Goal: Task Accomplishment & Management: Use online tool/utility

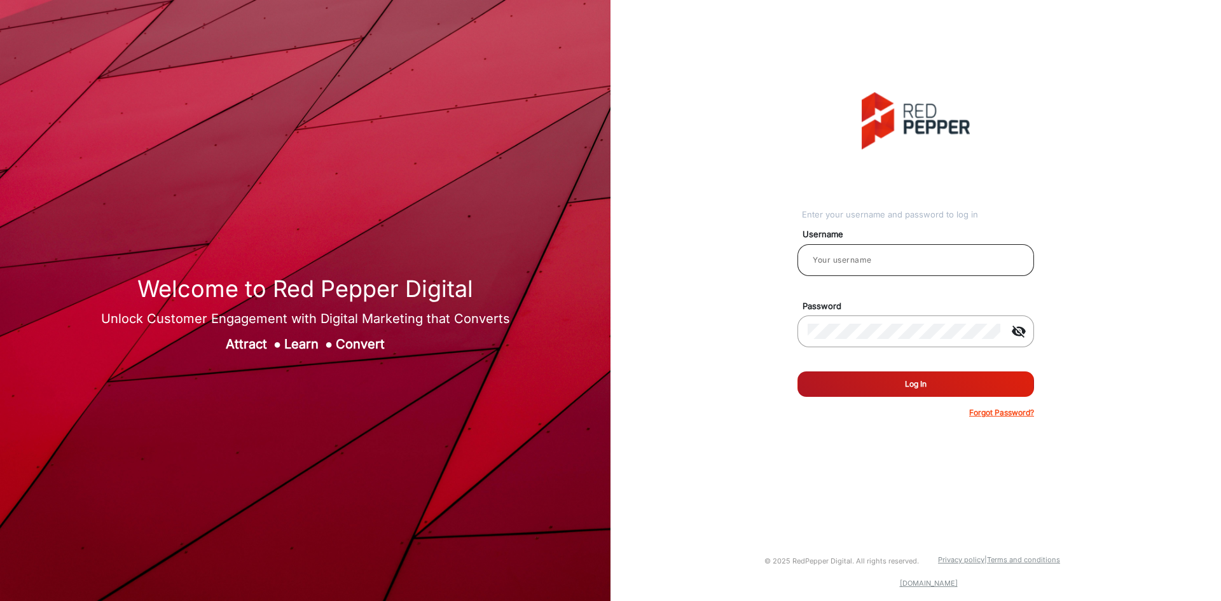
click at [900, 253] on input "email" at bounding box center [916, 259] width 216 height 15
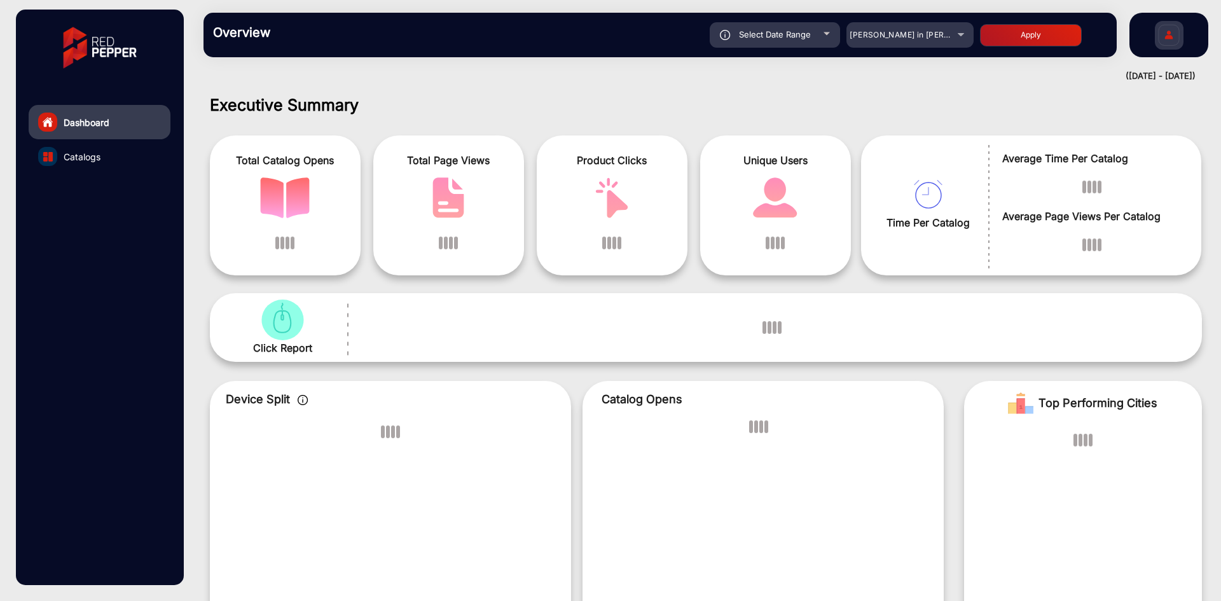
scroll to position [10, 0]
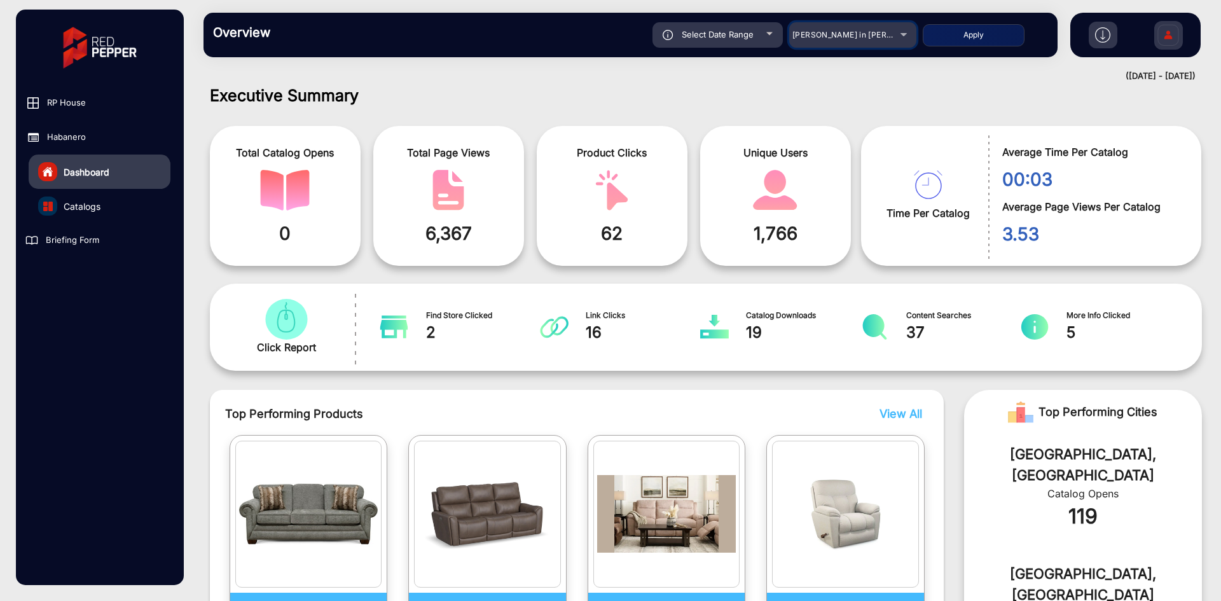
click at [881, 46] on mat-select "[PERSON_NAME] in [PERSON_NAME]" at bounding box center [852, 34] width 127 height 25
click at [886, 36] on span "[PERSON_NAME] in [PERSON_NAME]" at bounding box center [862, 35] width 141 height 10
click at [904, 36] on div "[PERSON_NAME] in [PERSON_NAME]" at bounding box center [852, 34] width 127 height 15
click at [902, 32] on div "[PERSON_NAME] in [PERSON_NAME]" at bounding box center [852, 34] width 127 height 15
click at [890, 37] on span "[PERSON_NAME] in [PERSON_NAME]" at bounding box center [862, 35] width 141 height 10
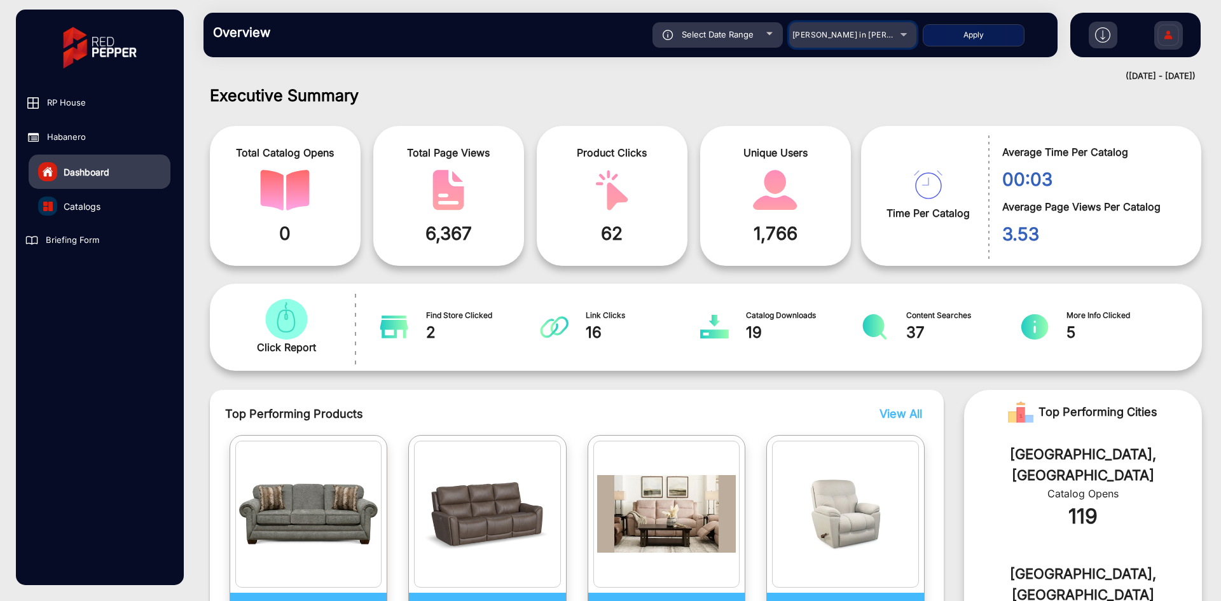
click at [890, 37] on span "[PERSON_NAME] in [PERSON_NAME]" at bounding box center [862, 35] width 141 height 10
click at [106, 202] on link "Catalogs" at bounding box center [100, 206] width 142 height 34
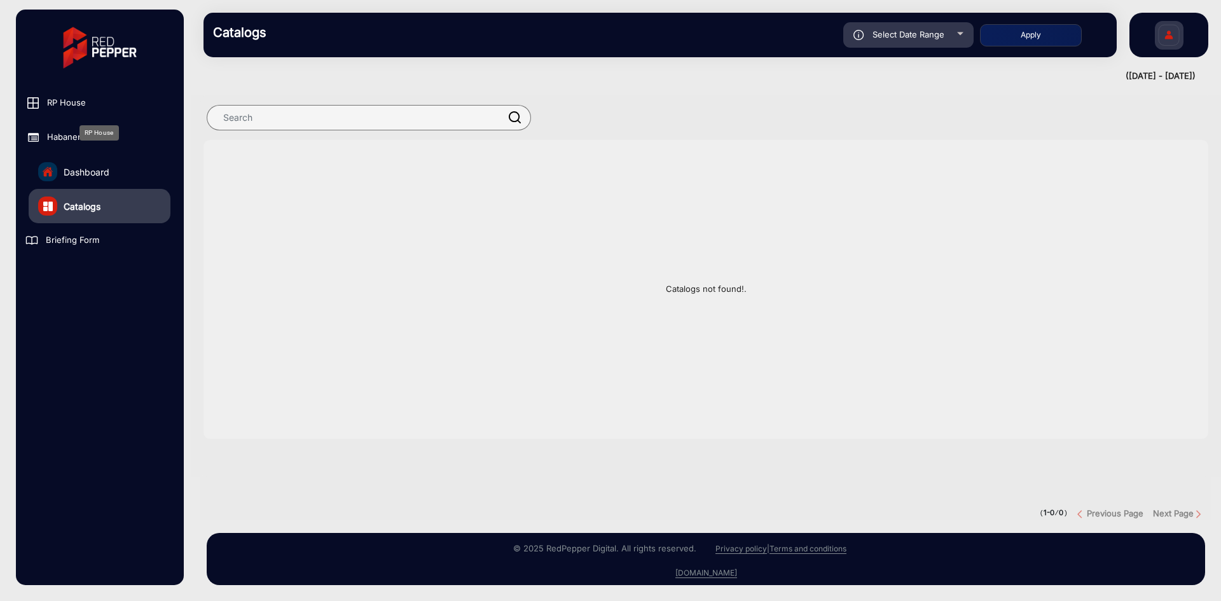
click at [69, 106] on span "RP House" at bounding box center [66, 103] width 39 height 13
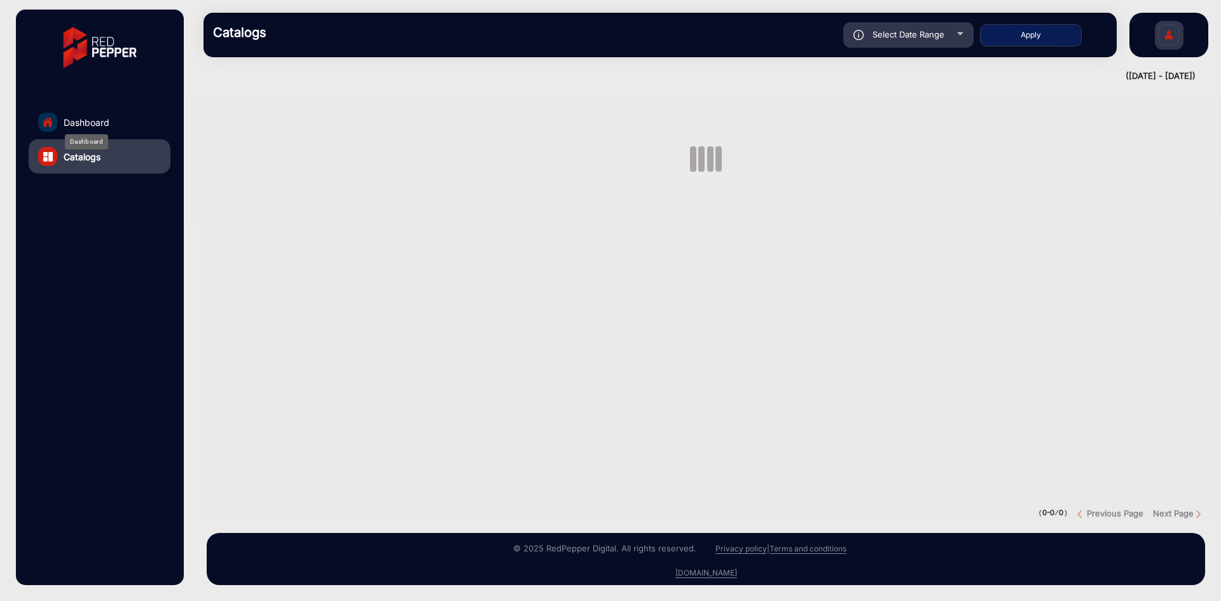
click at [86, 121] on span "Dashboard" at bounding box center [87, 122] width 46 height 13
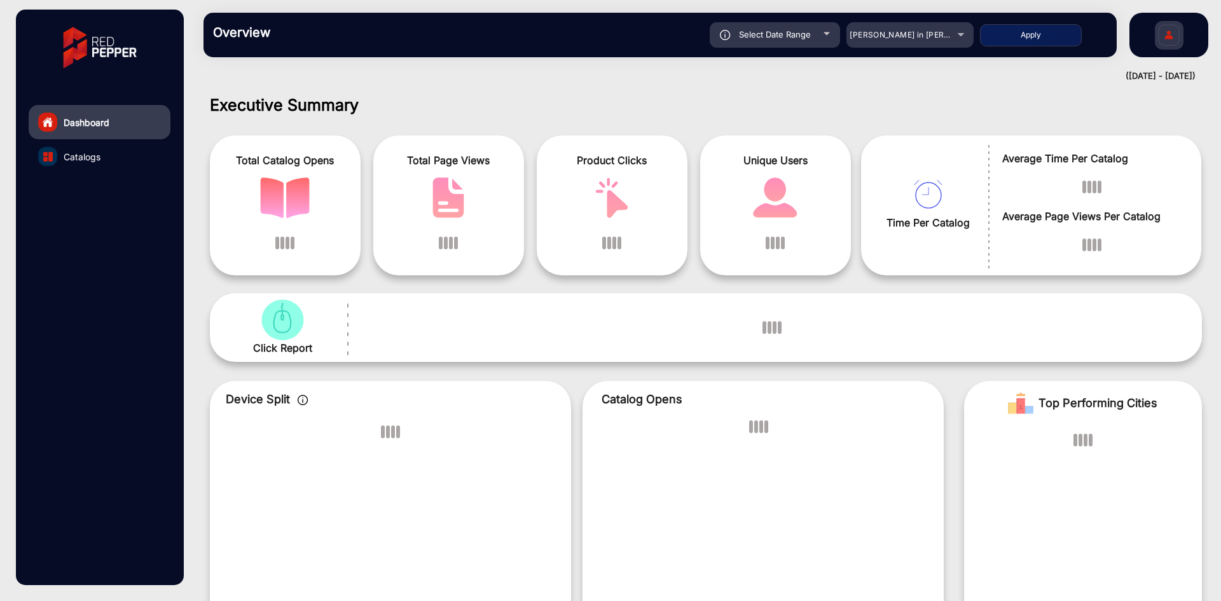
scroll to position [10, 0]
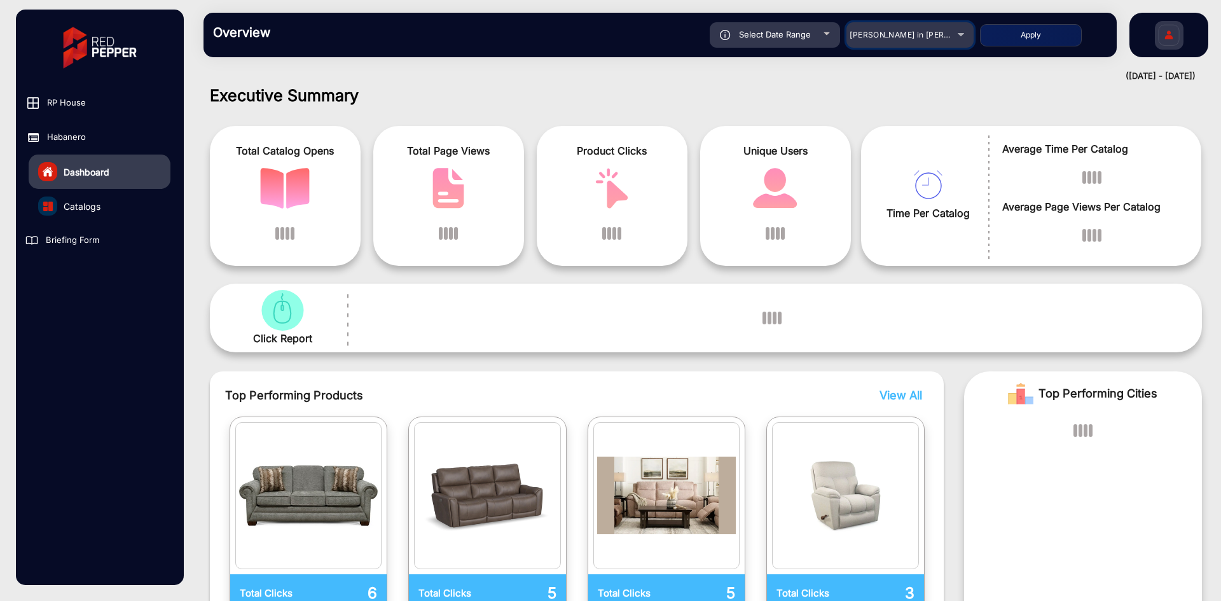
click at [950, 35] on div "[PERSON_NAME] in [PERSON_NAME]" at bounding box center [901, 34] width 102 height 15
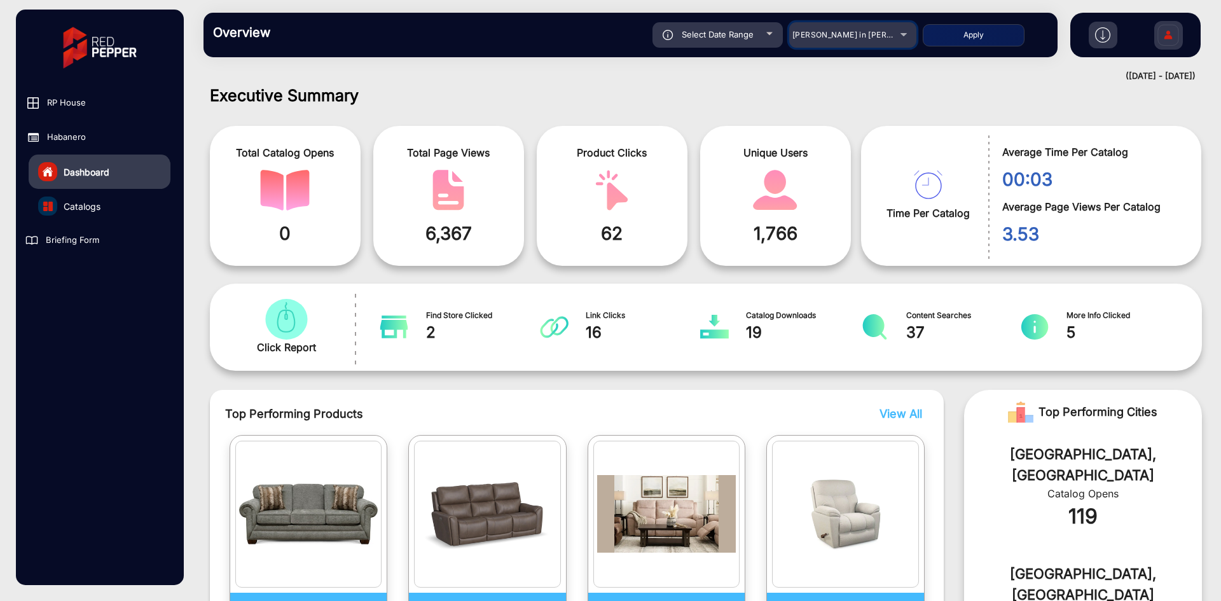
click at [902, 37] on div "[PERSON_NAME] in [PERSON_NAME]" at bounding box center [852, 34] width 127 height 15
click at [734, 27] on div "Select Date Range" at bounding box center [717, 34] width 130 height 25
type input "[DATE]"
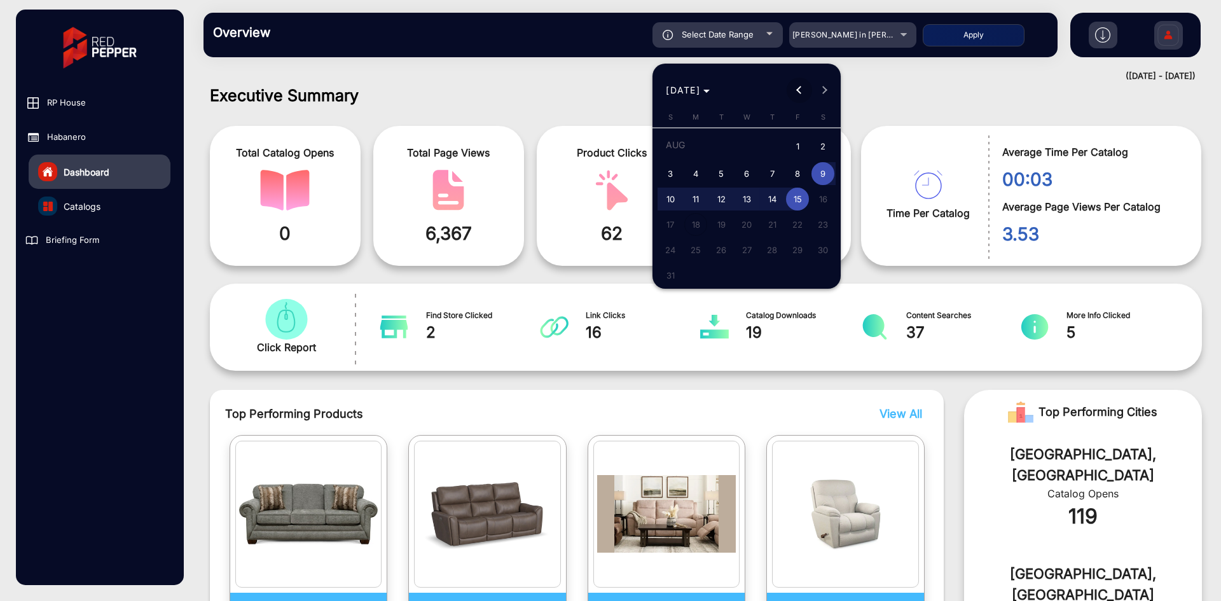
click at [794, 93] on span "Previous month" at bounding box center [799, 90] width 25 height 25
click at [724, 170] on span "1" at bounding box center [721, 170] width 23 height 23
type input "7/1/2025"
click at [822, 96] on span "Next month" at bounding box center [824, 90] width 25 height 25
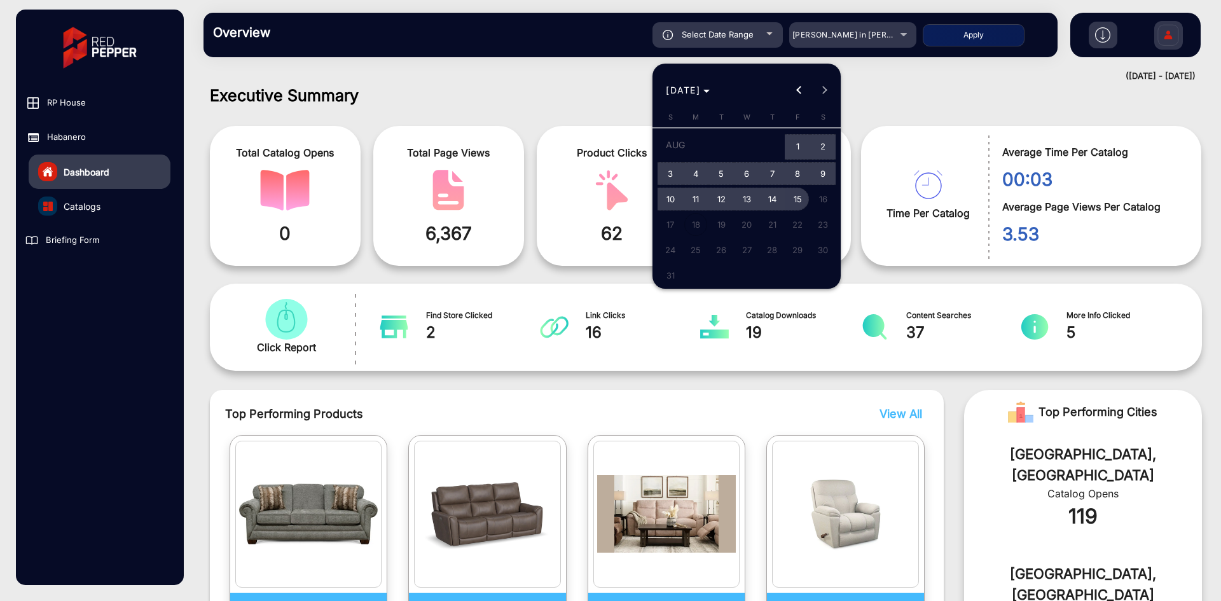
click at [799, 196] on span "15" at bounding box center [797, 199] width 23 height 23
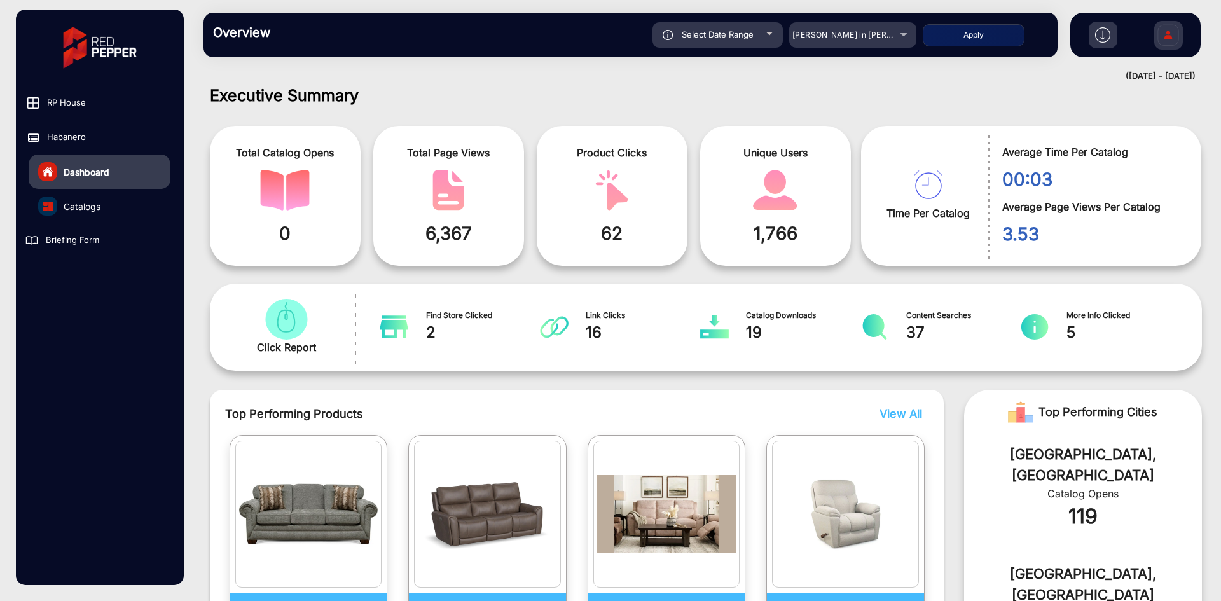
type input "[DATE]"
click at [898, 45] on mat-select "[PERSON_NAME] in [PERSON_NAME]" at bounding box center [852, 34] width 127 height 25
click at [897, 34] on div "[PERSON_NAME] in [PERSON_NAME]" at bounding box center [852, 34] width 127 height 15
click at [900, 31] on div "[PERSON_NAME] in [PERSON_NAME]" at bounding box center [852, 34] width 127 height 15
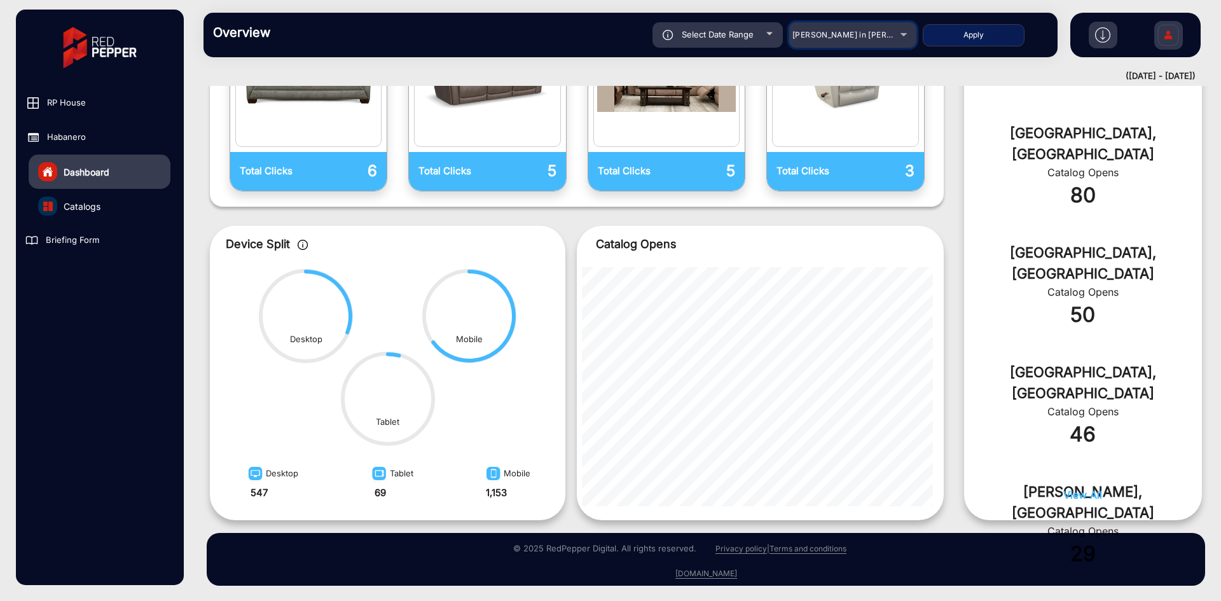
scroll to position [0, 0]
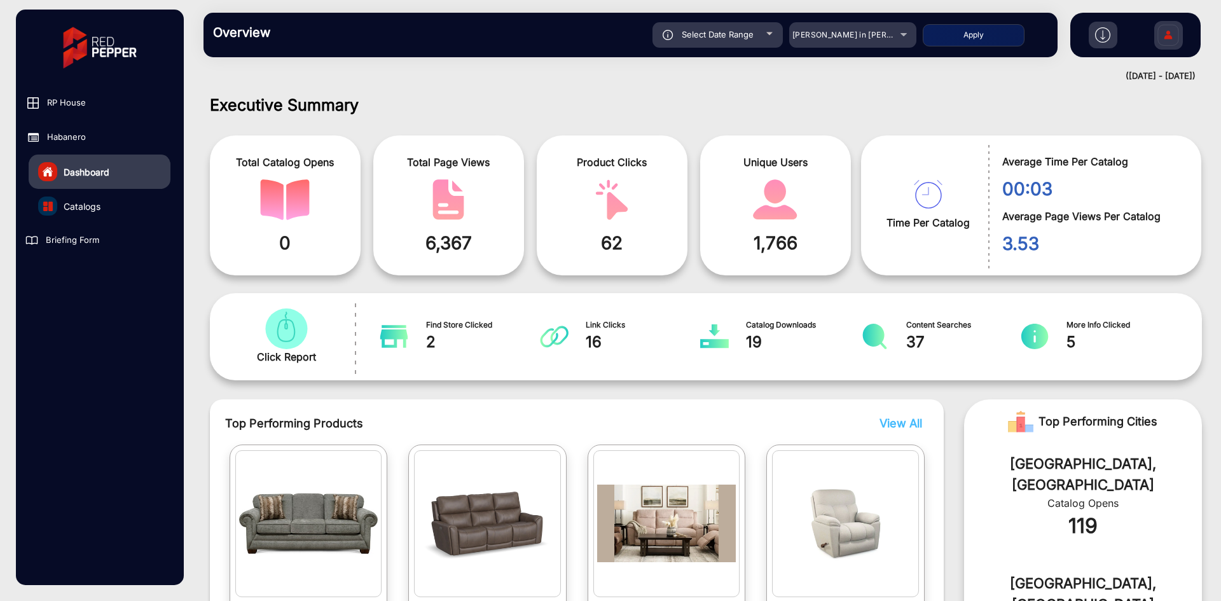
click at [719, 44] on div "Select Date Range" at bounding box center [717, 34] width 130 height 25
type input "[DATE]"
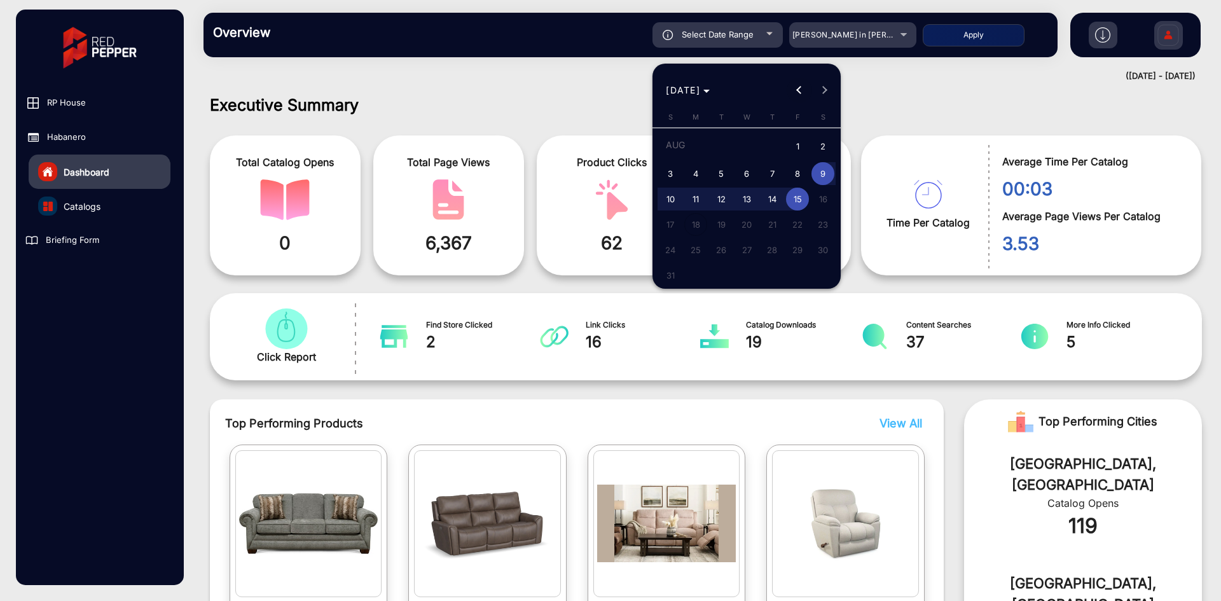
click at [796, 94] on span "Previous month" at bounding box center [799, 90] width 25 height 25
click at [719, 168] on span "1" at bounding box center [721, 170] width 23 height 23
type input "7/1/2025"
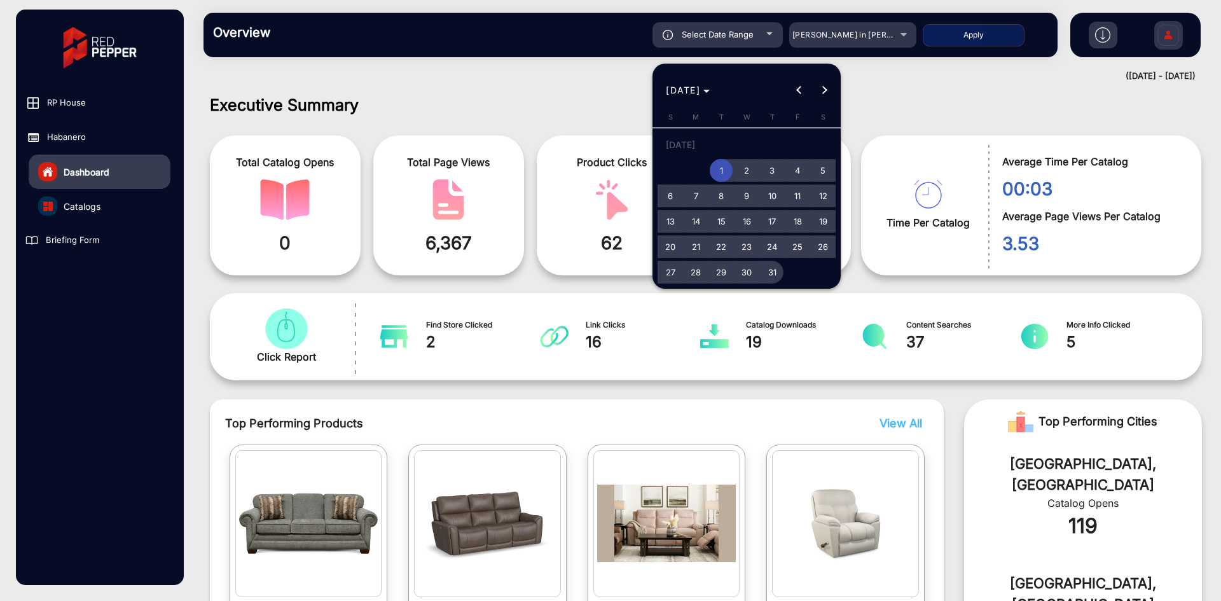
click at [775, 273] on span "31" at bounding box center [772, 272] width 23 height 23
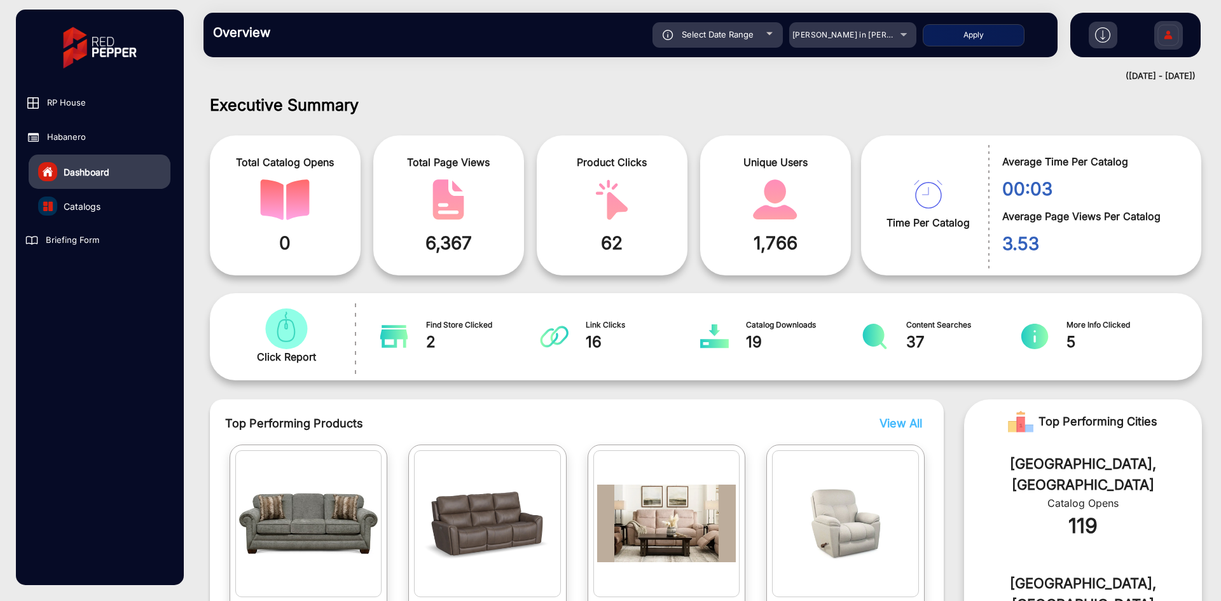
type input "7/31/2025"
click at [849, 41] on div "[PERSON_NAME] in [PERSON_NAME]" at bounding box center [843, 34] width 102 height 15
click at [886, 31] on span "[PERSON_NAME] in [PERSON_NAME]" at bounding box center [862, 35] width 141 height 10
click at [904, 32] on div "[PERSON_NAME] in [PERSON_NAME]" at bounding box center [852, 34] width 127 height 15
click at [965, 43] on button "Apply" at bounding box center [974, 35] width 102 height 22
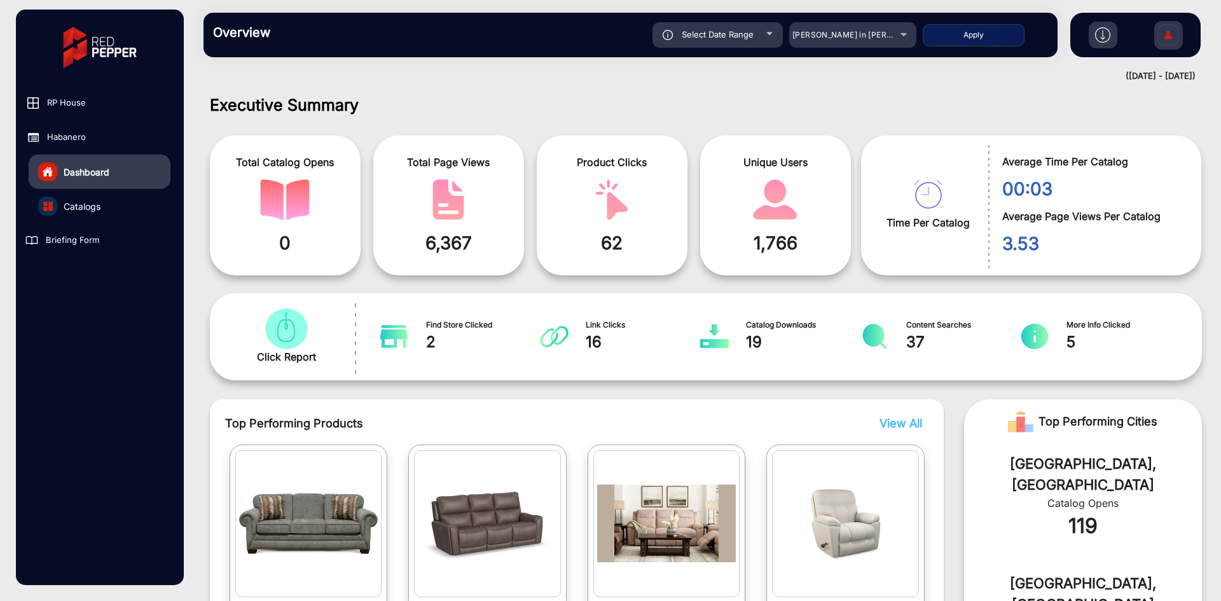
type input "7/1/2025"
type input "7/31/2025"
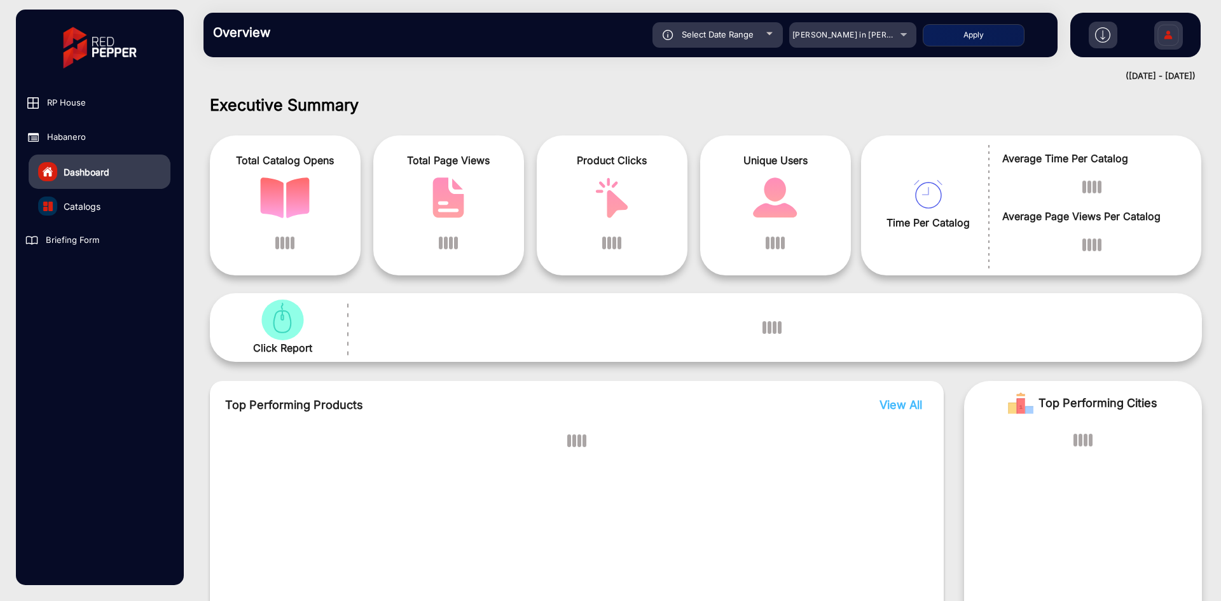
scroll to position [10, 0]
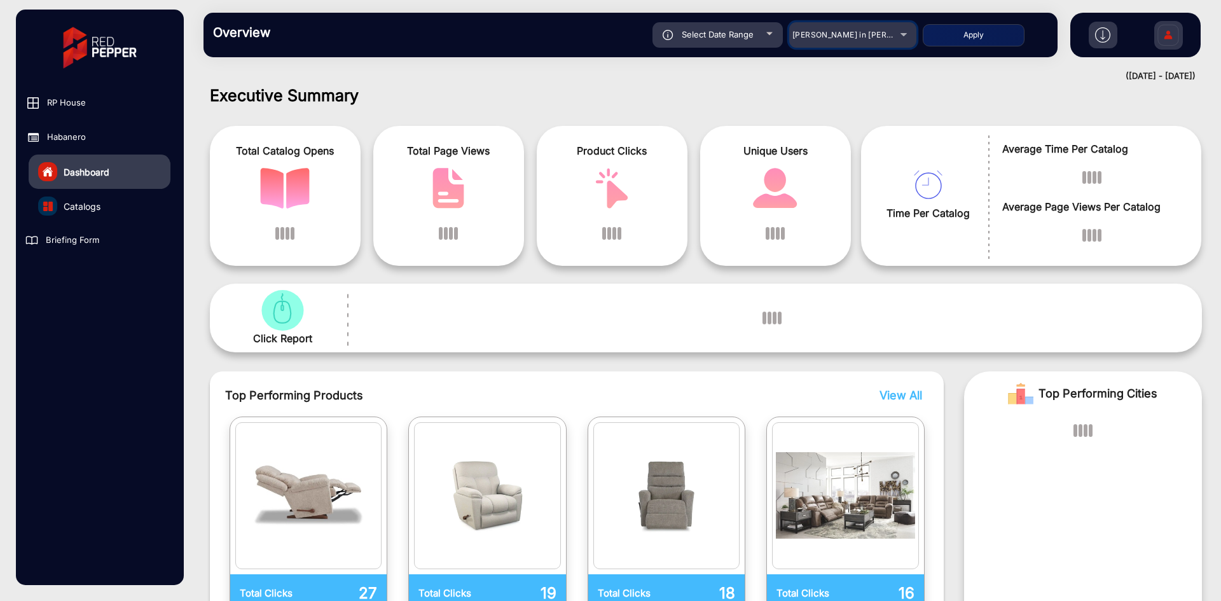
click at [857, 39] on div "[PERSON_NAME] in [PERSON_NAME]" at bounding box center [843, 34] width 102 height 15
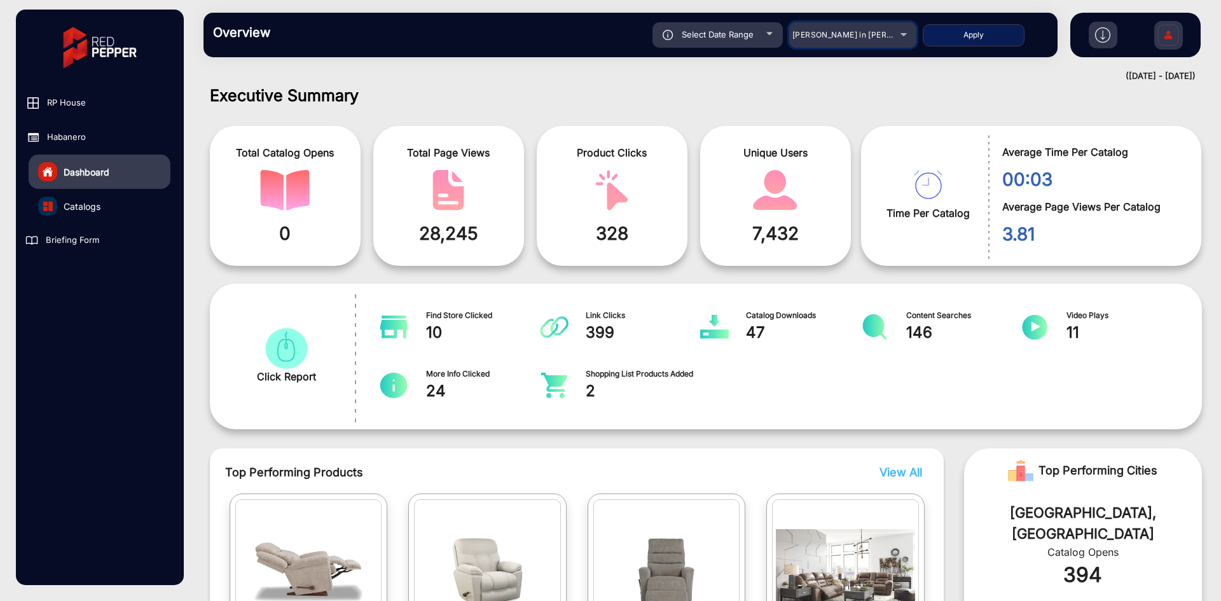
click at [857, 39] on div "[PERSON_NAME] in [PERSON_NAME]" at bounding box center [843, 34] width 102 height 15
click at [742, 28] on div "Select Date Range" at bounding box center [717, 34] width 130 height 25
type input "7/1/2025"
type input "7/31/2025"
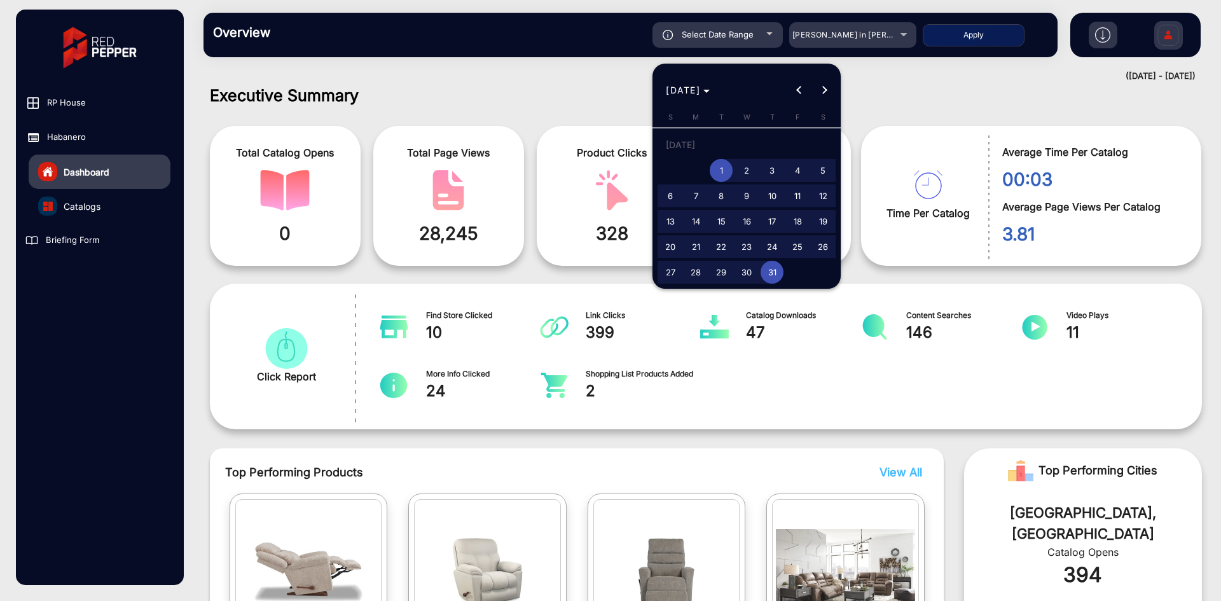
click at [501, 77] on div at bounding box center [610, 300] width 1221 height 601
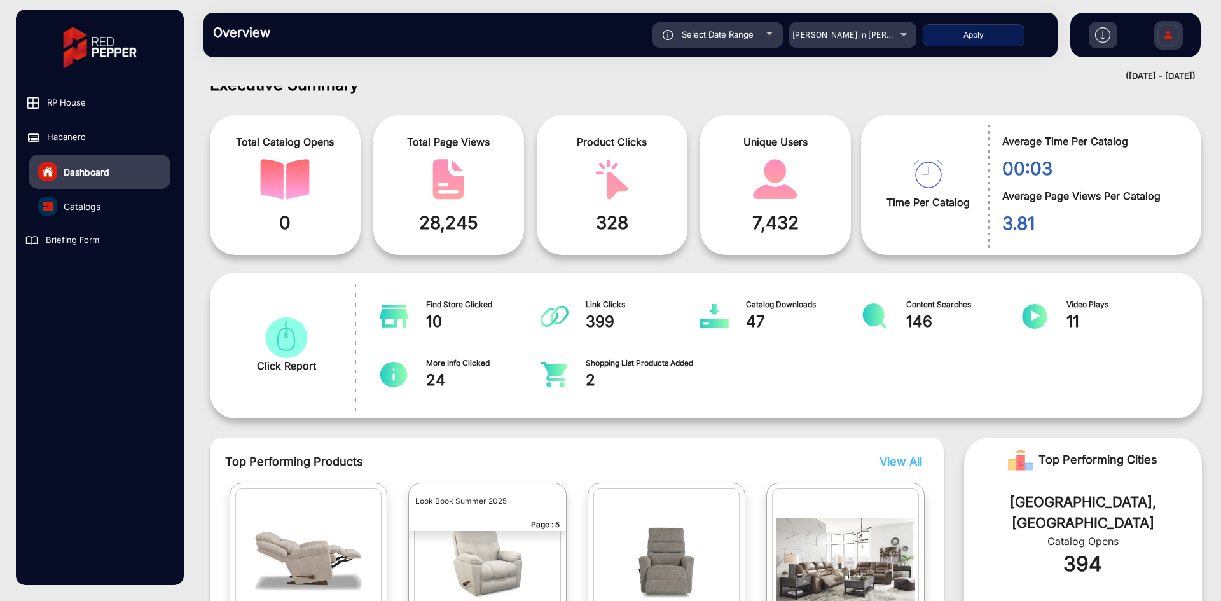
scroll to position [0, 0]
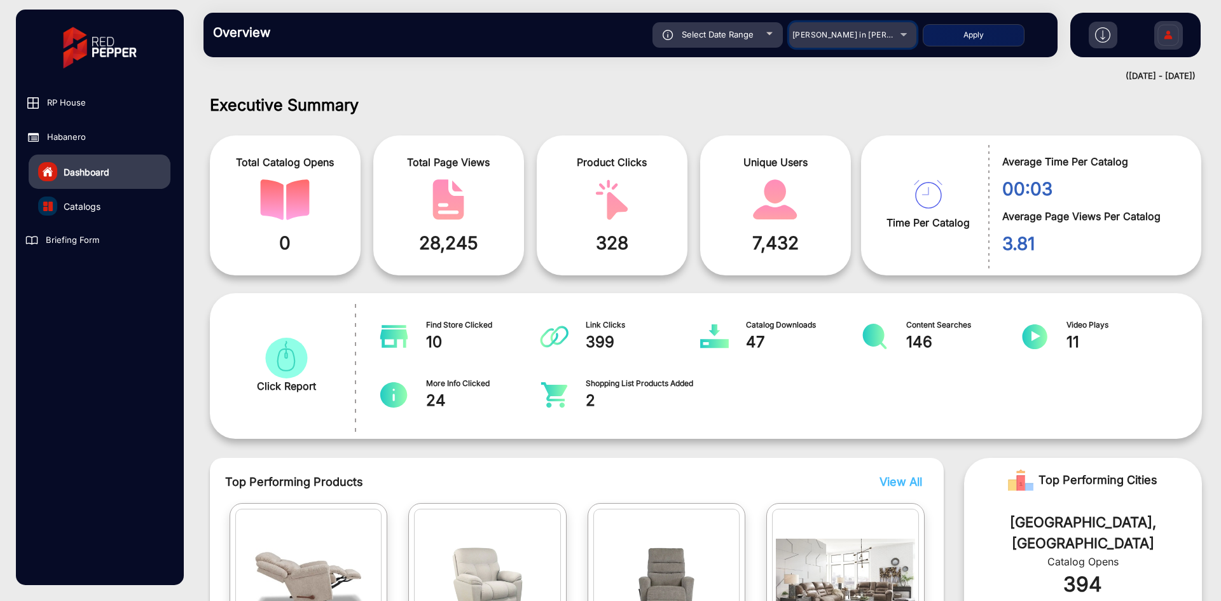
click at [900, 31] on div "[PERSON_NAME] in [PERSON_NAME]" at bounding box center [852, 34] width 127 height 15
click at [902, 36] on div "[PERSON_NAME] in [PERSON_NAME]" at bounding box center [852, 34] width 127 height 15
click at [57, 137] on span "Habanero" at bounding box center [66, 137] width 39 height 13
click at [68, 135] on span "Habanero" at bounding box center [66, 137] width 39 height 13
click at [69, 104] on span "RP House" at bounding box center [66, 103] width 39 height 13
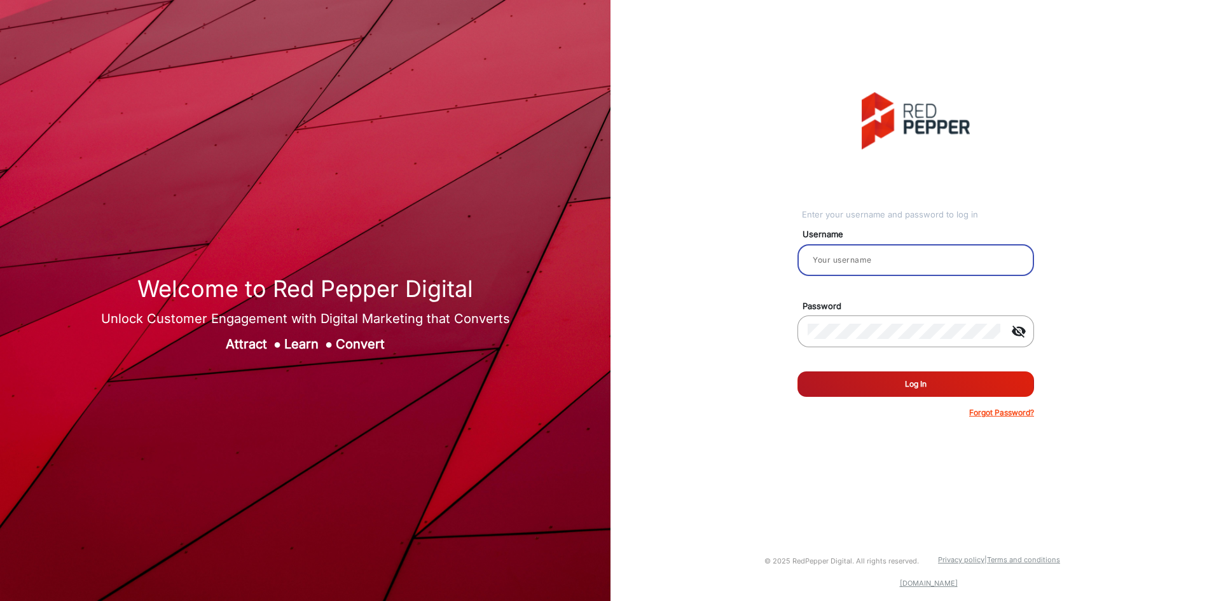
click at [869, 263] on input "email" at bounding box center [916, 259] width 216 height 15
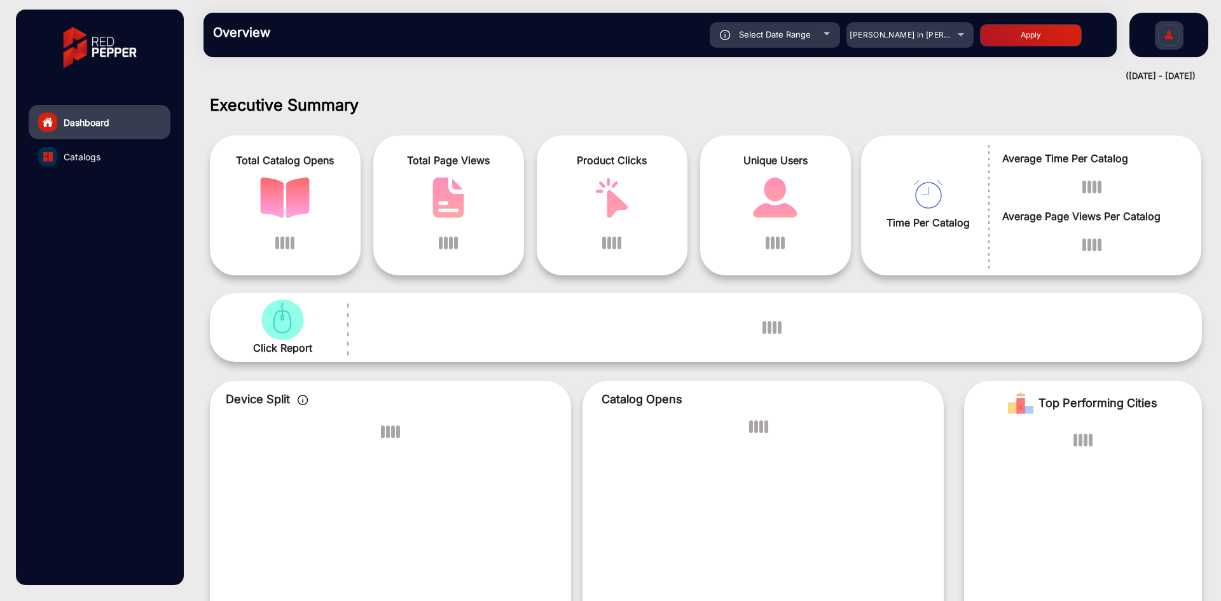
scroll to position [10, 0]
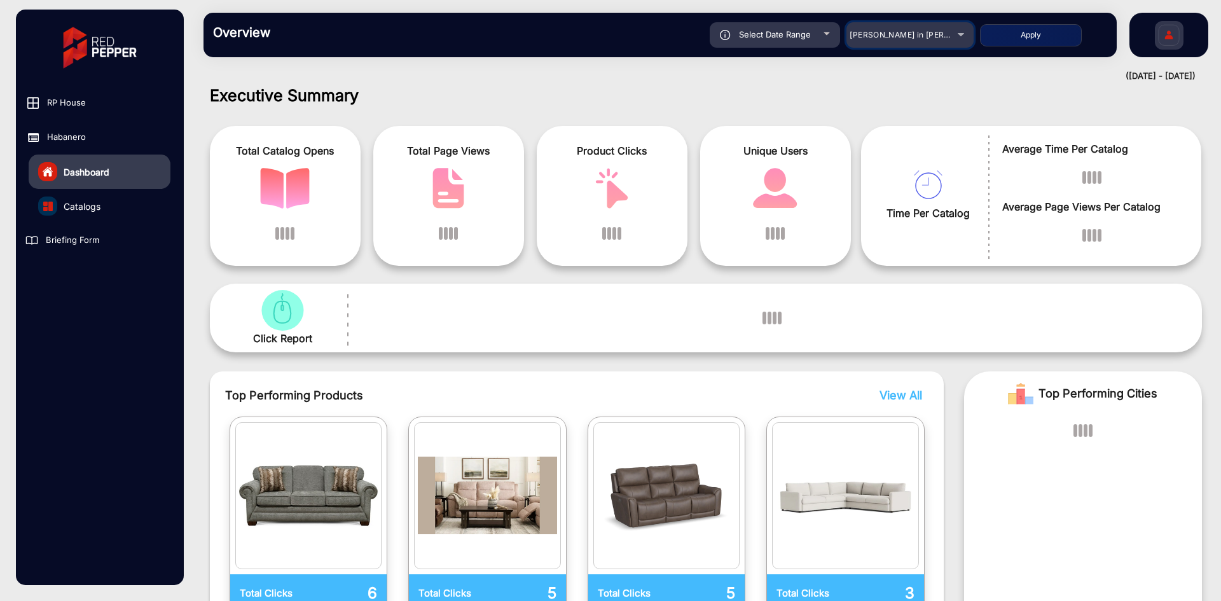
click at [936, 34] on span "[PERSON_NAME] in [PERSON_NAME]" at bounding box center [920, 35] width 141 height 10
click at [980, 35] on button "Apply" at bounding box center [1031, 35] width 102 height 22
type input "[DATE]"
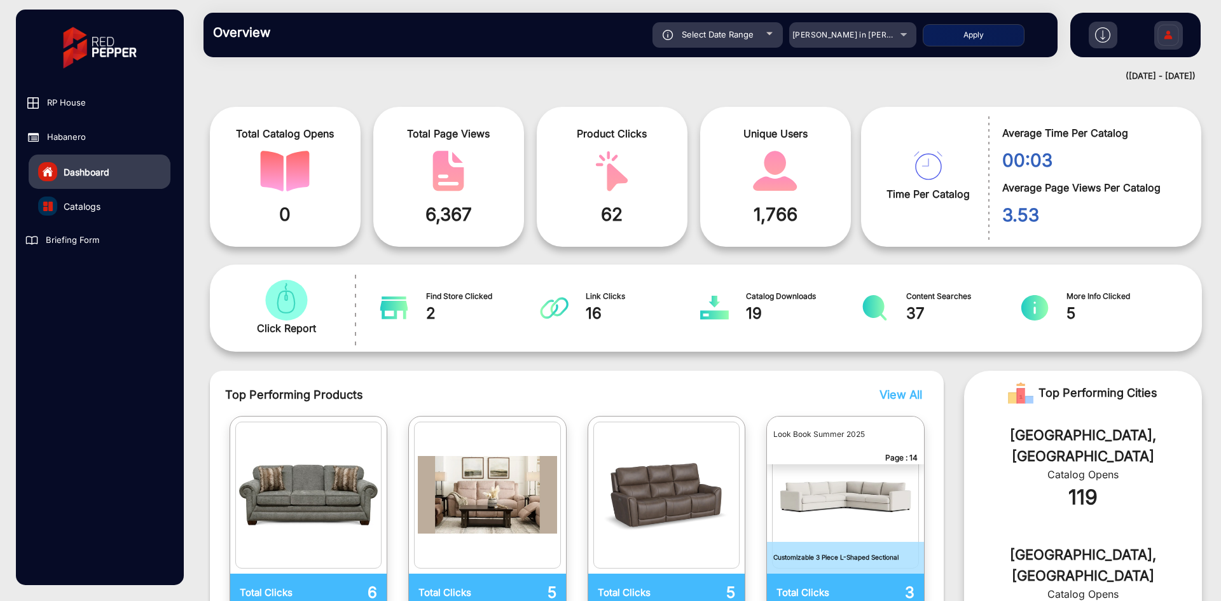
scroll to position [0, 0]
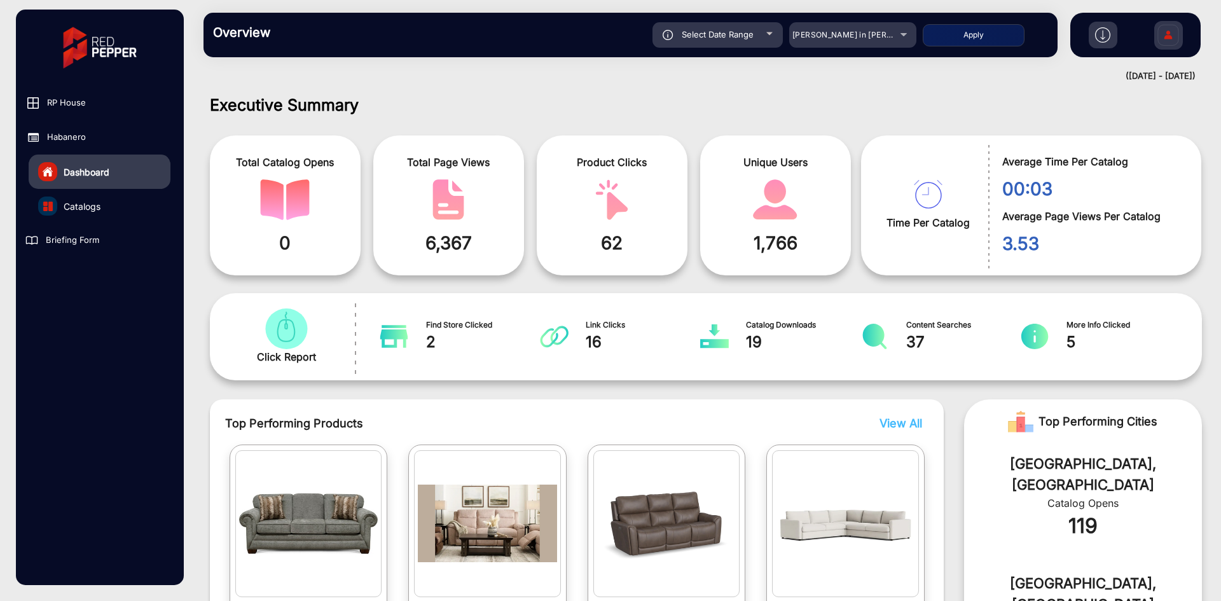
click at [1165, 41] on img at bounding box center [1168, 37] width 27 height 45
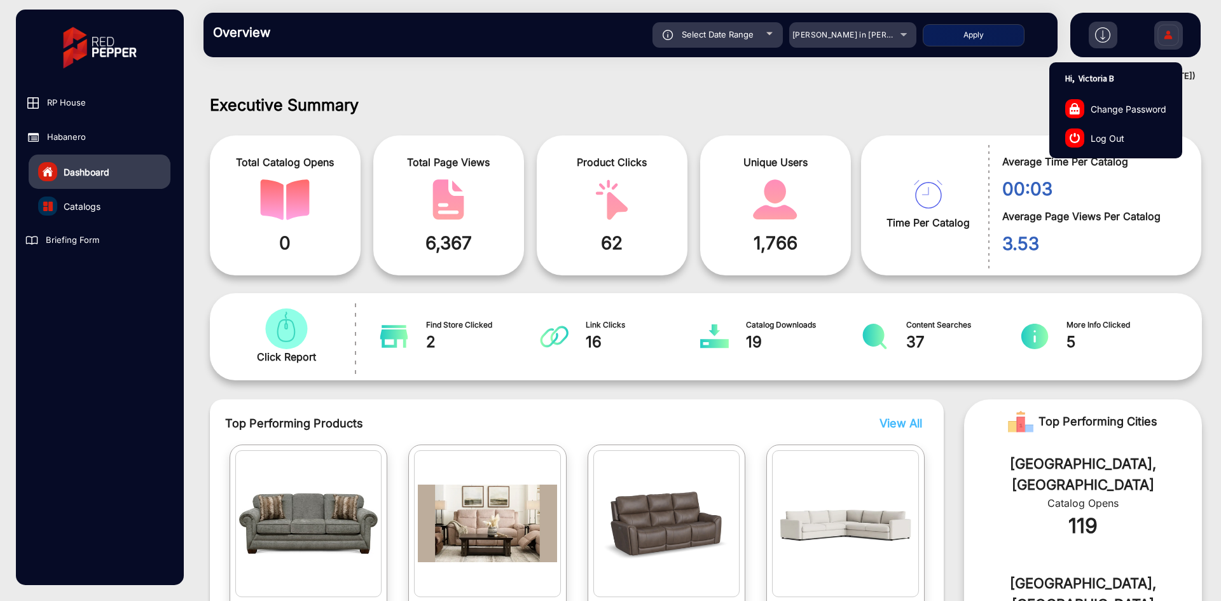
click at [969, 101] on h1 "Executive Summary" at bounding box center [706, 104] width 992 height 19
